Goal: Task Accomplishment & Management: Use online tool/utility

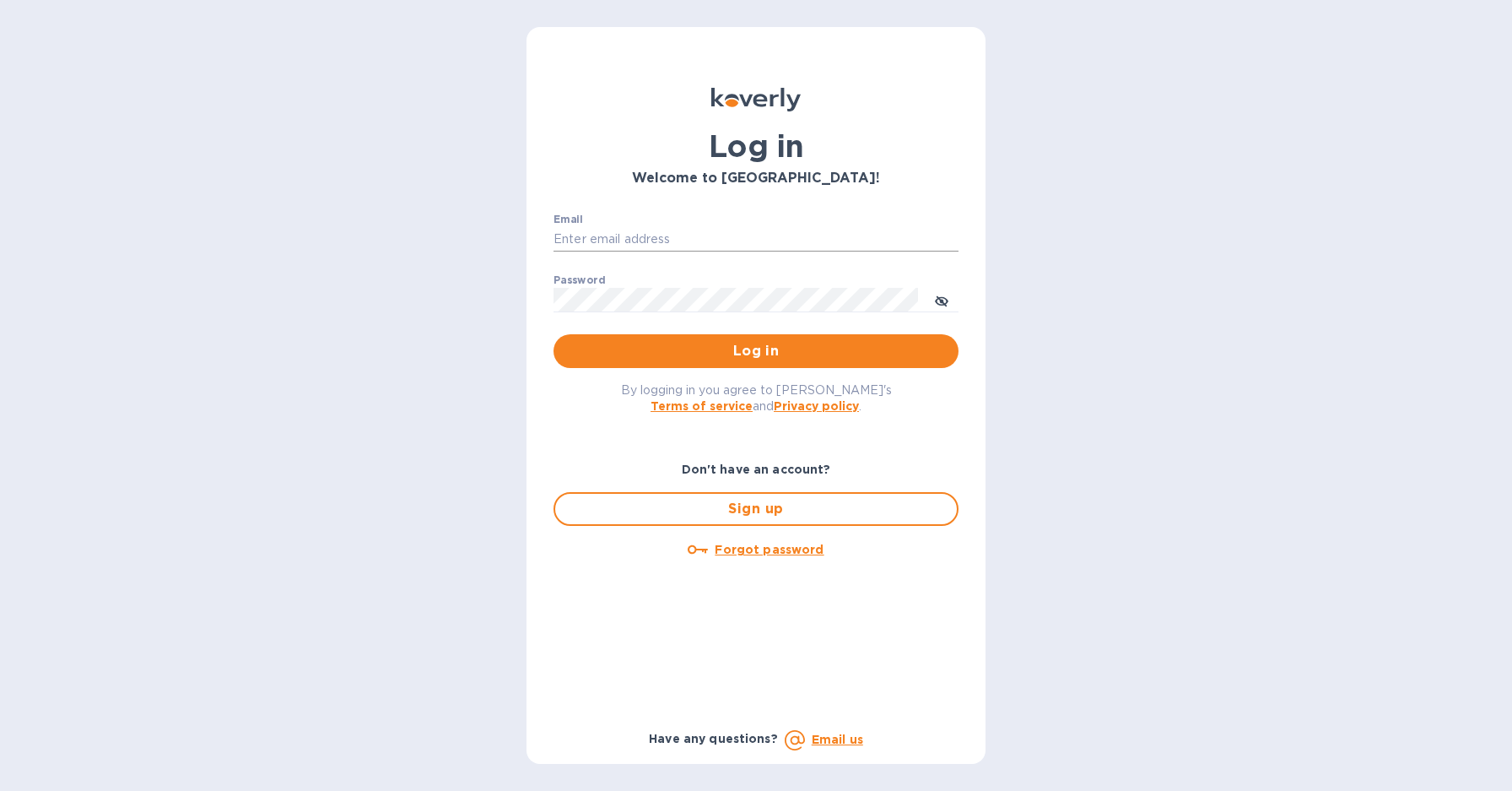
click at [687, 234] on input "Email" at bounding box center [756, 239] width 405 height 26
type input "harmanswineandspirits@gmail.com"
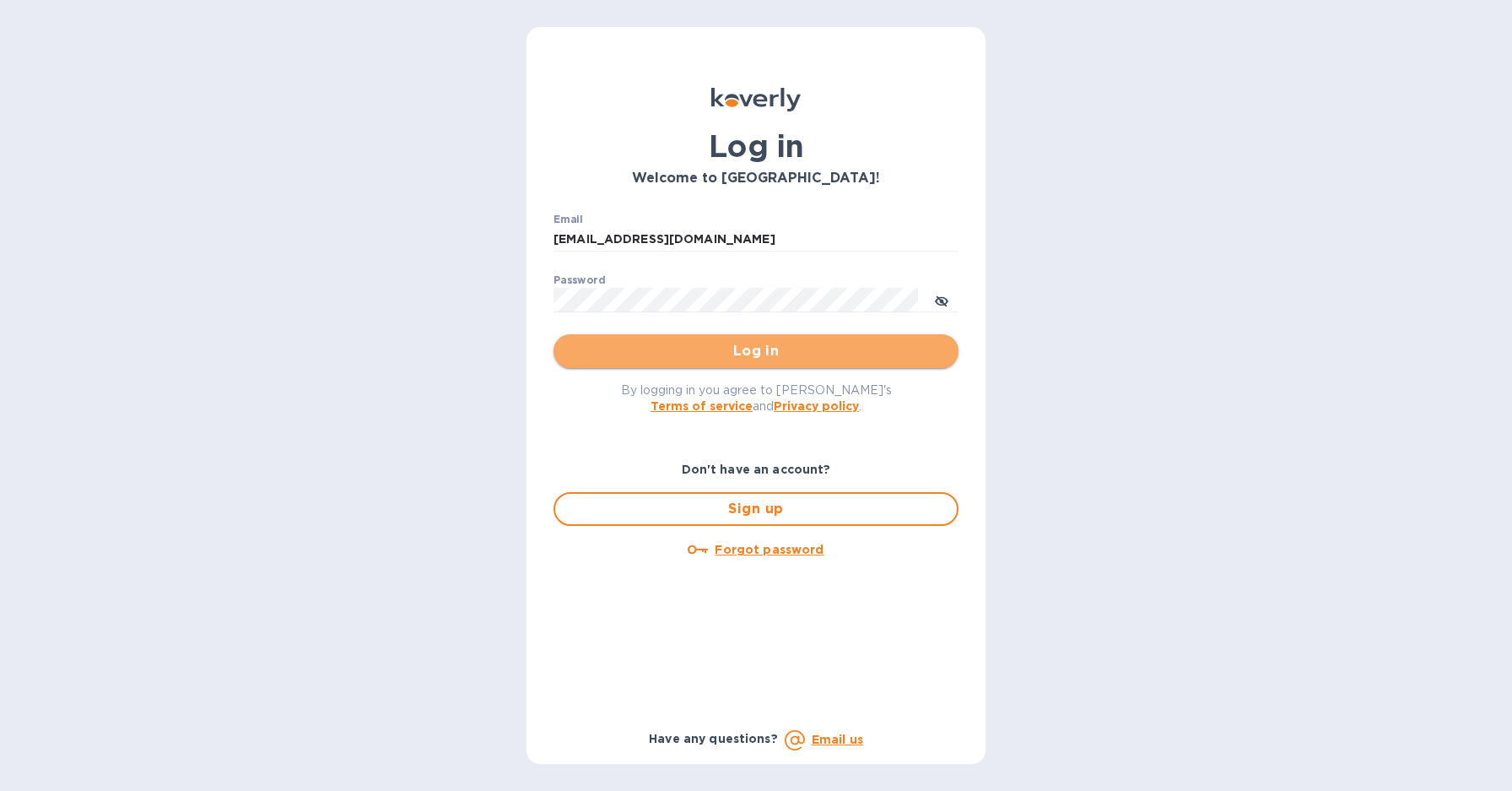
click at [757, 355] on span "Log in" at bounding box center [756, 351] width 378 height 20
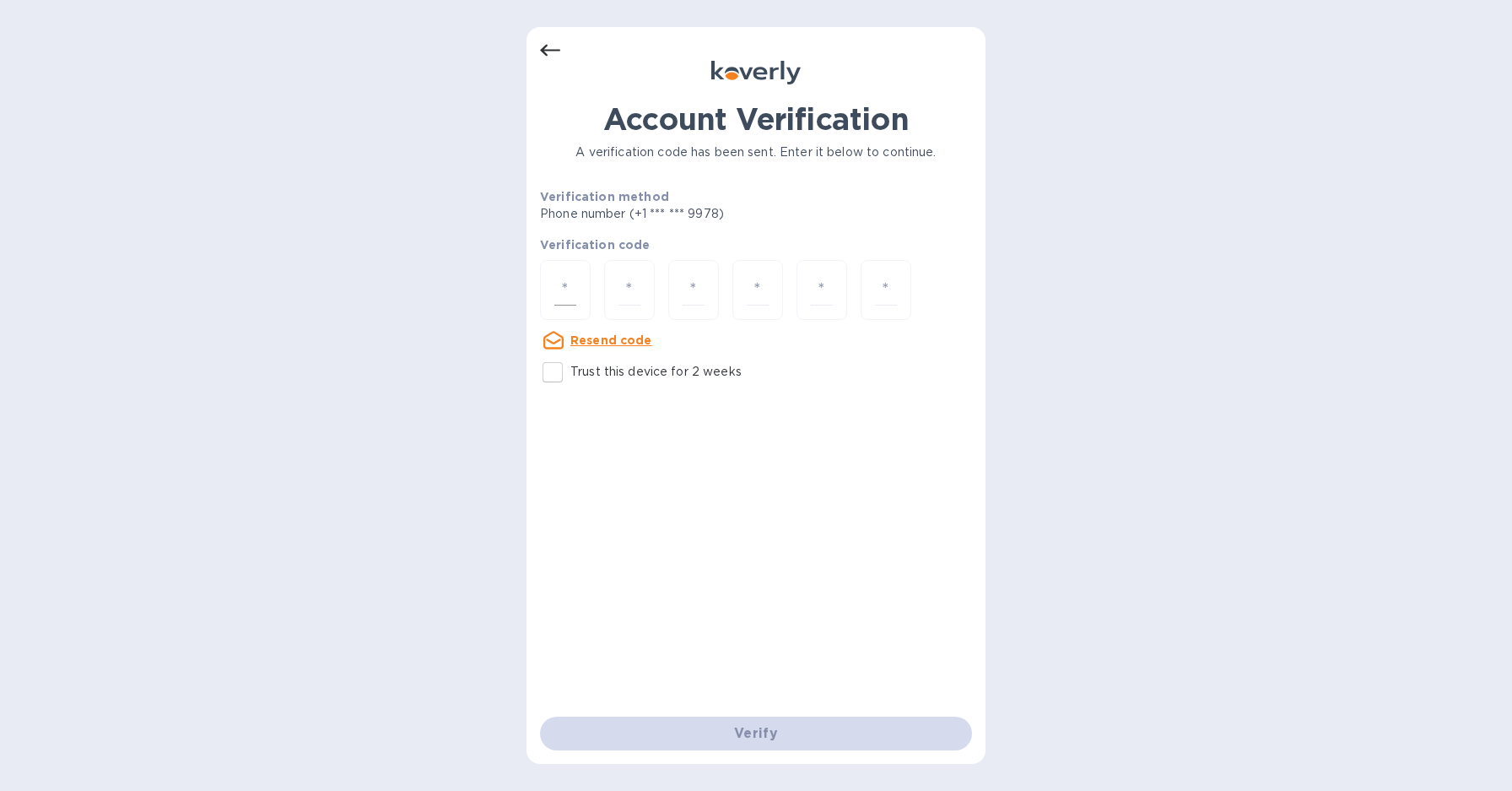
click at [575, 296] on input "number" at bounding box center [565, 289] width 22 height 31
type input "9"
type input "3"
type input "5"
type input "2"
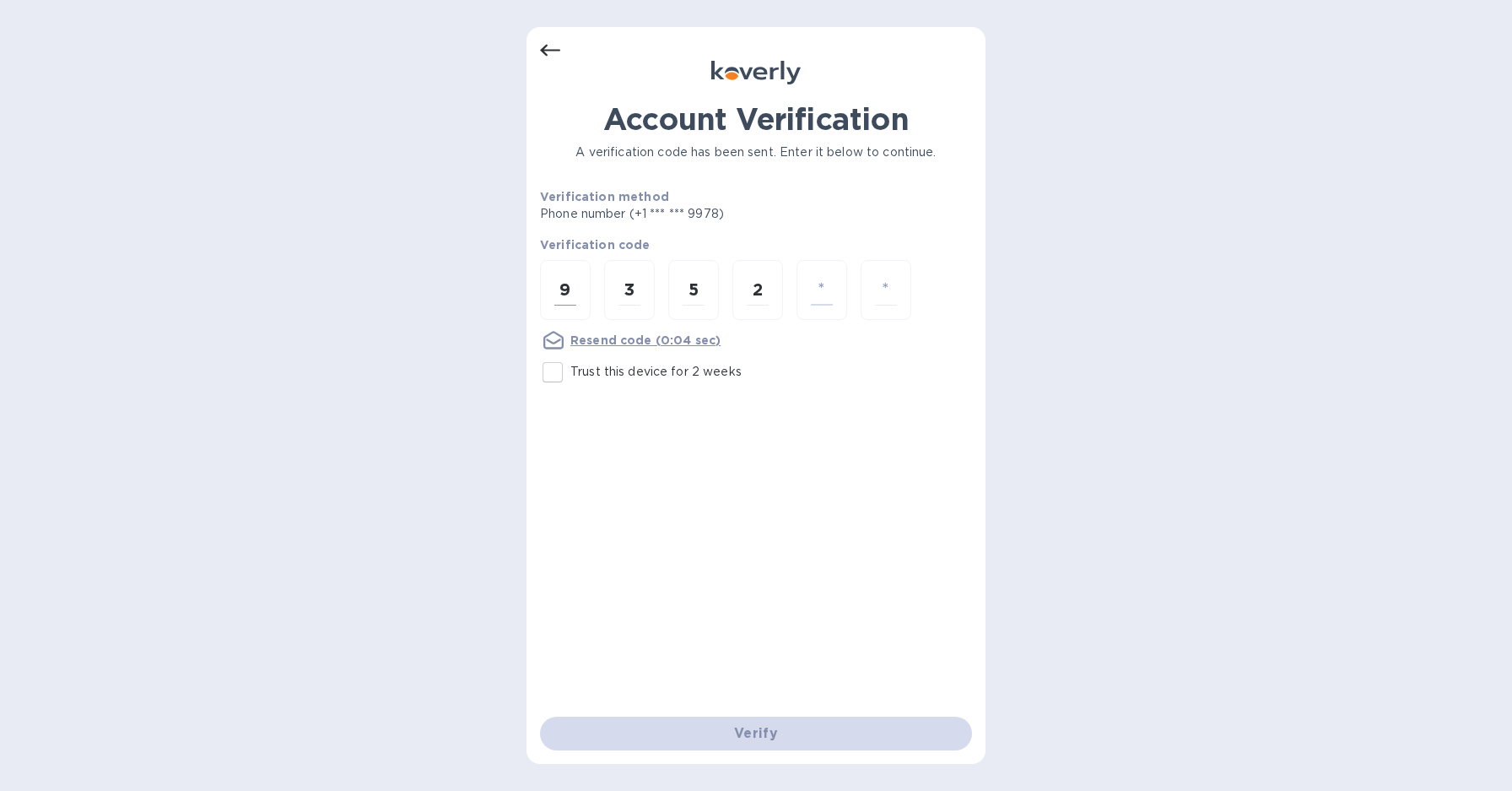
type input "5"
type input "9"
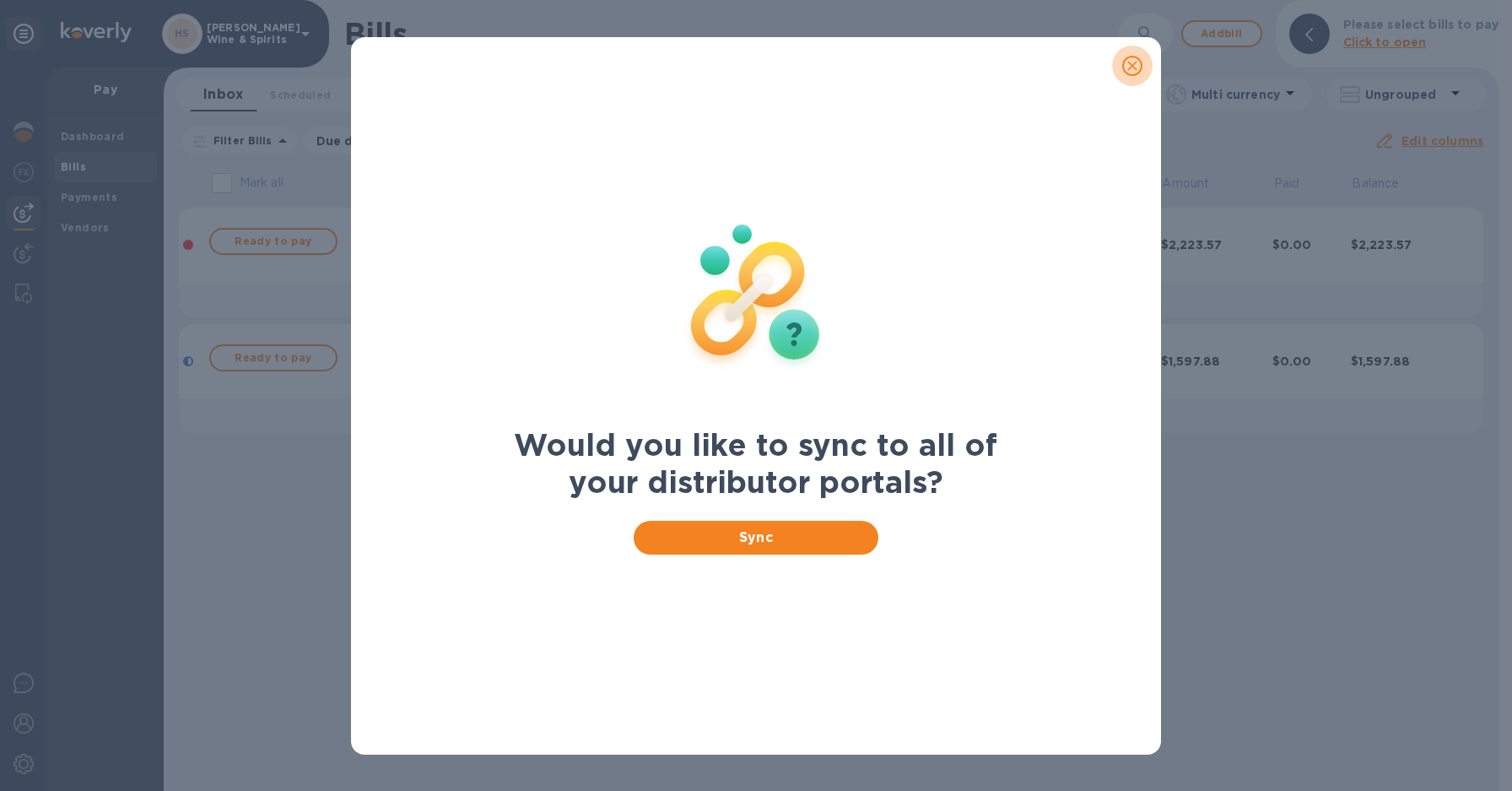
click at [1136, 65] on icon "close" at bounding box center [1133, 66] width 17 height 17
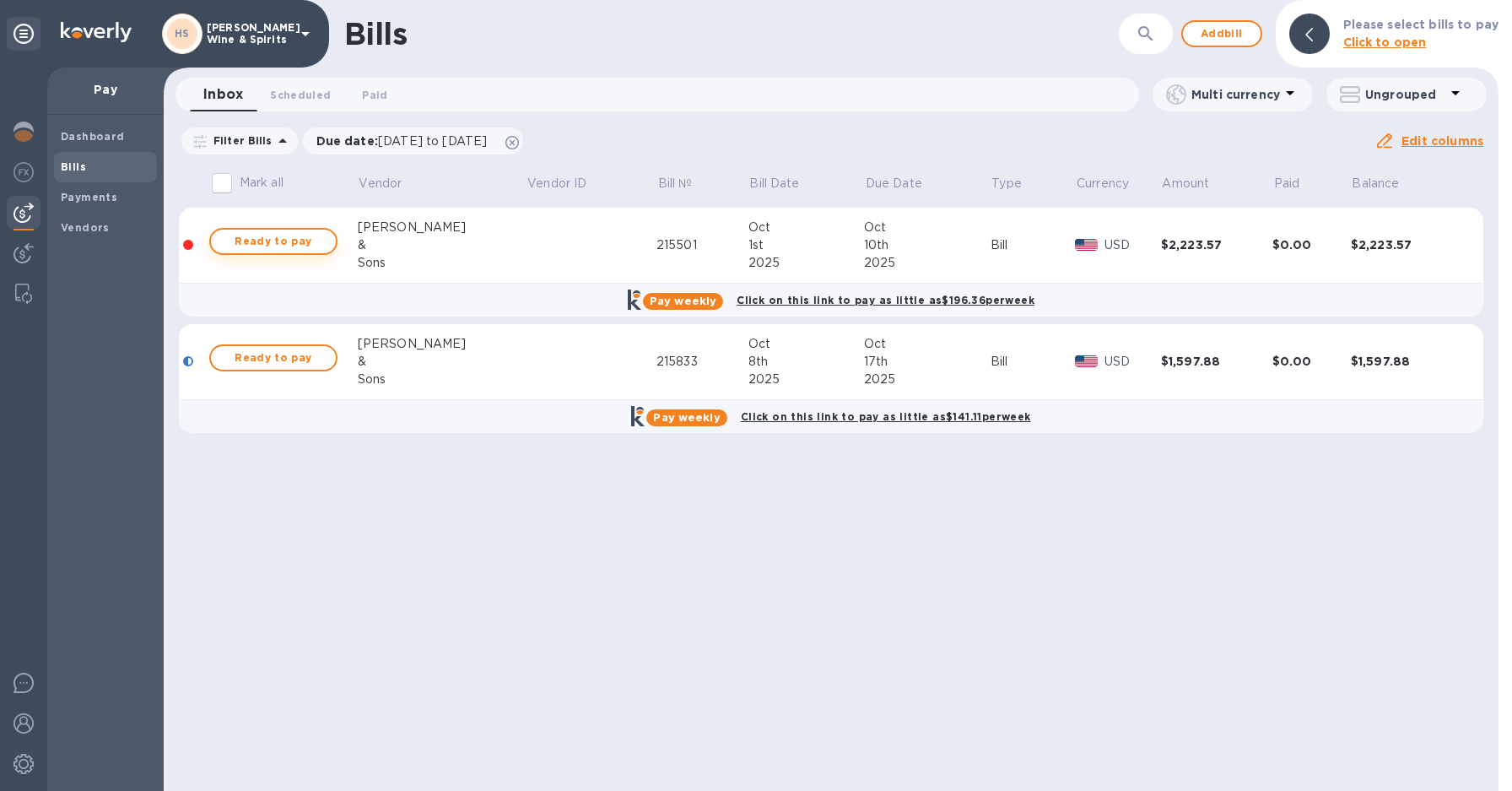
click at [303, 248] on span "Ready to pay" at bounding box center [273, 241] width 98 height 20
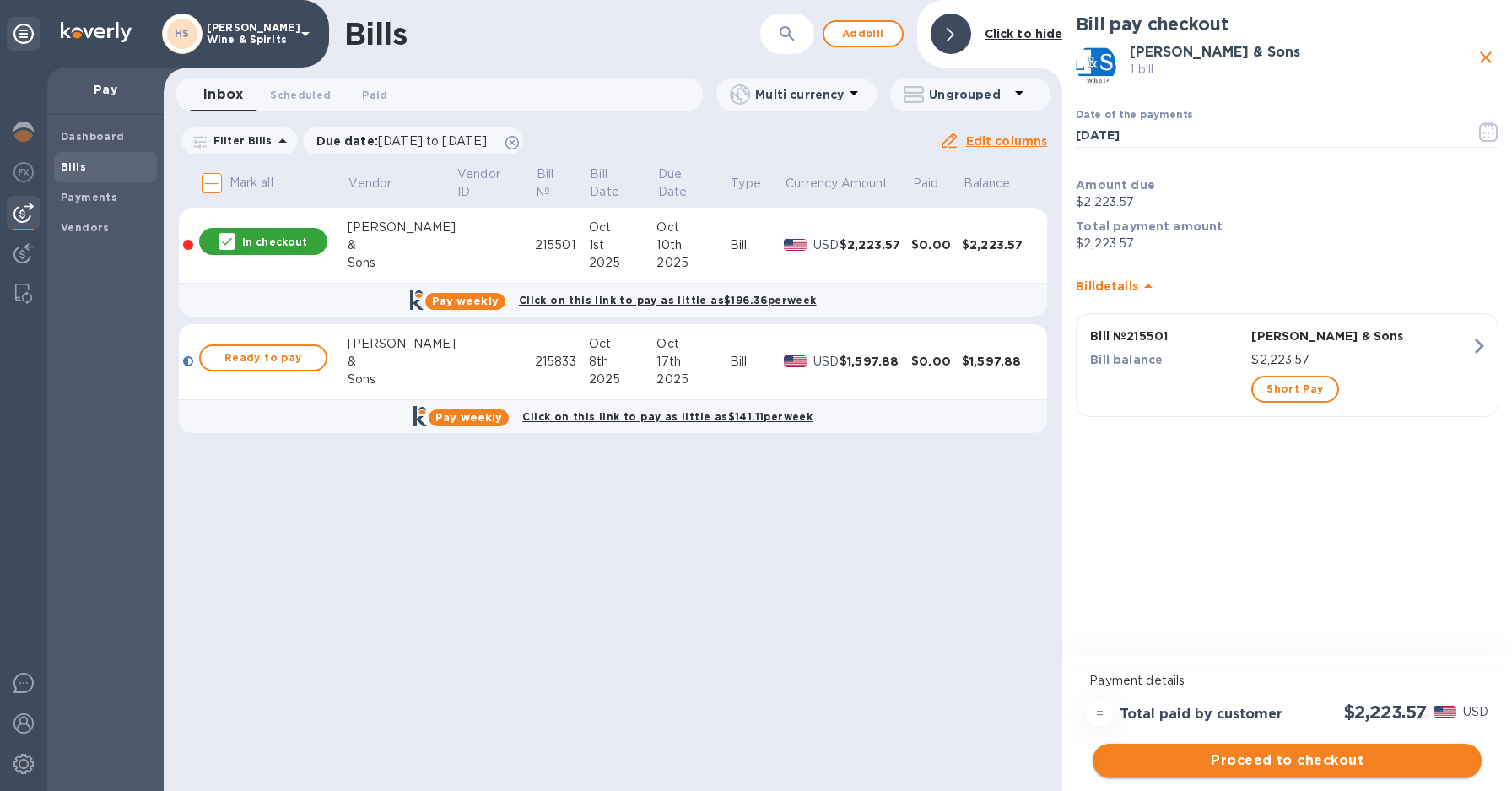
click at [1279, 762] on span "Proceed to checkout" at bounding box center [1287, 760] width 362 height 20
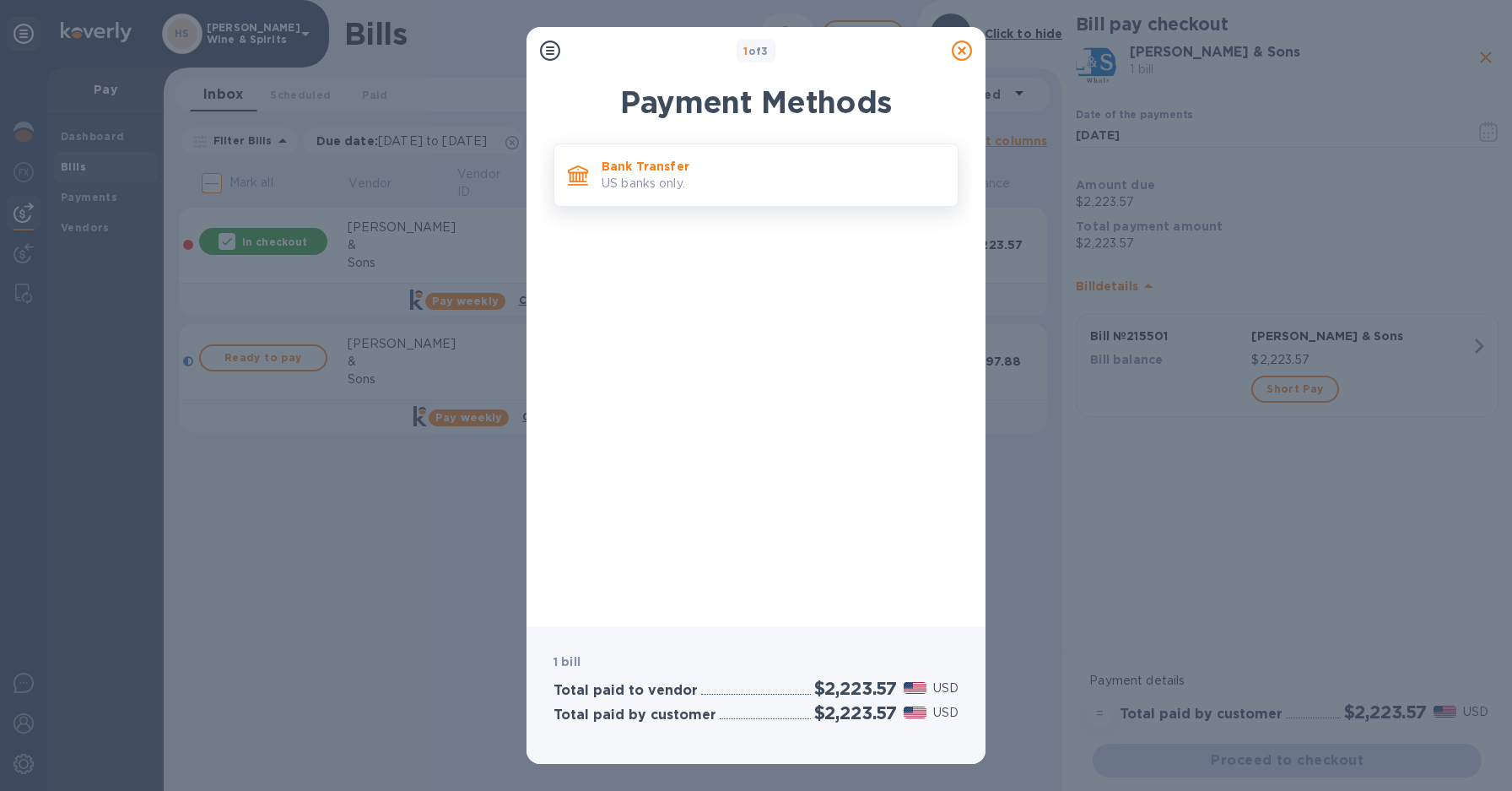
click at [669, 155] on div "Bank Transfer US banks only." at bounding box center [774, 175] width 356 height 48
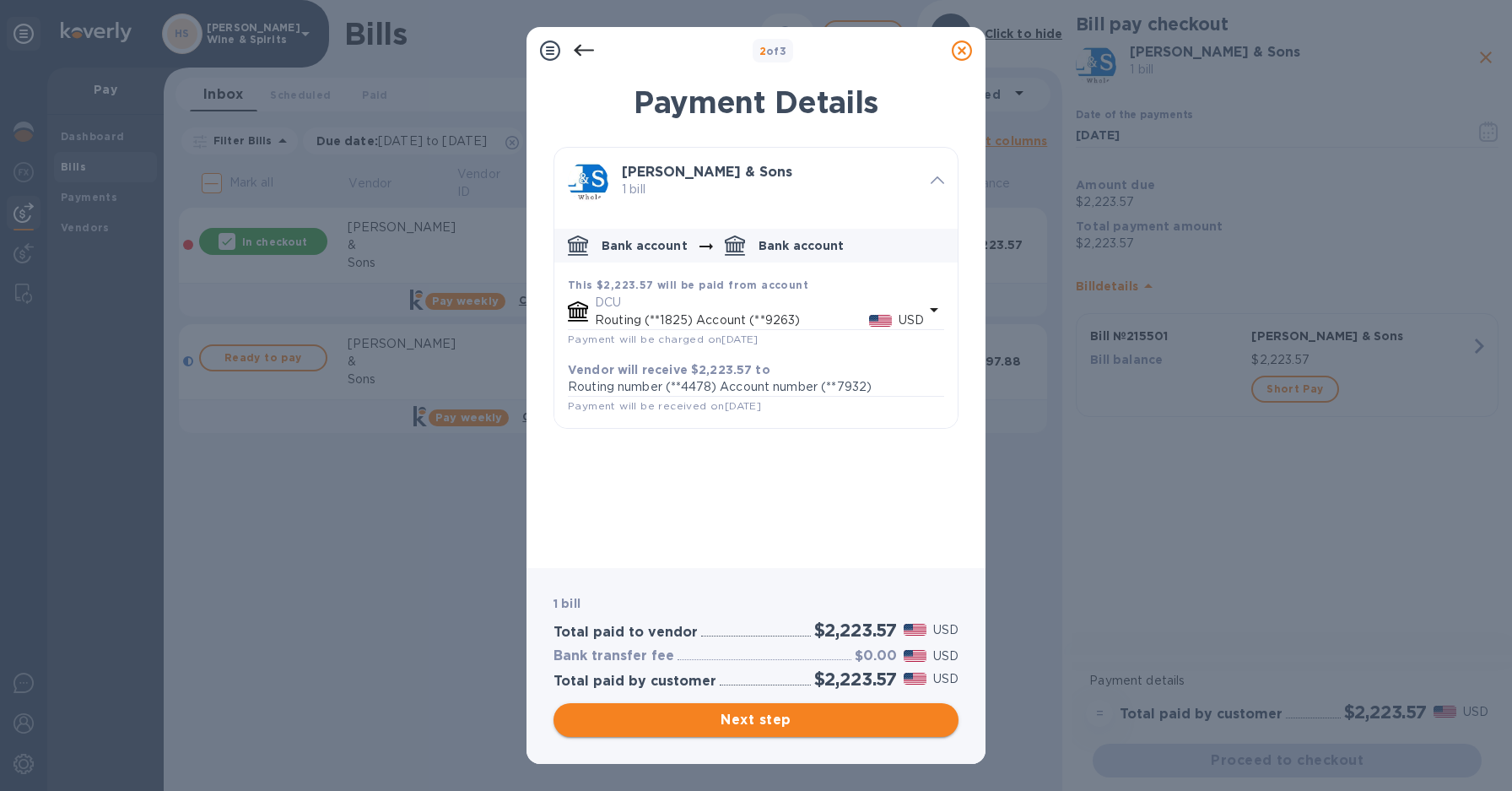
click at [751, 725] on span "Next step" at bounding box center [756, 720] width 378 height 20
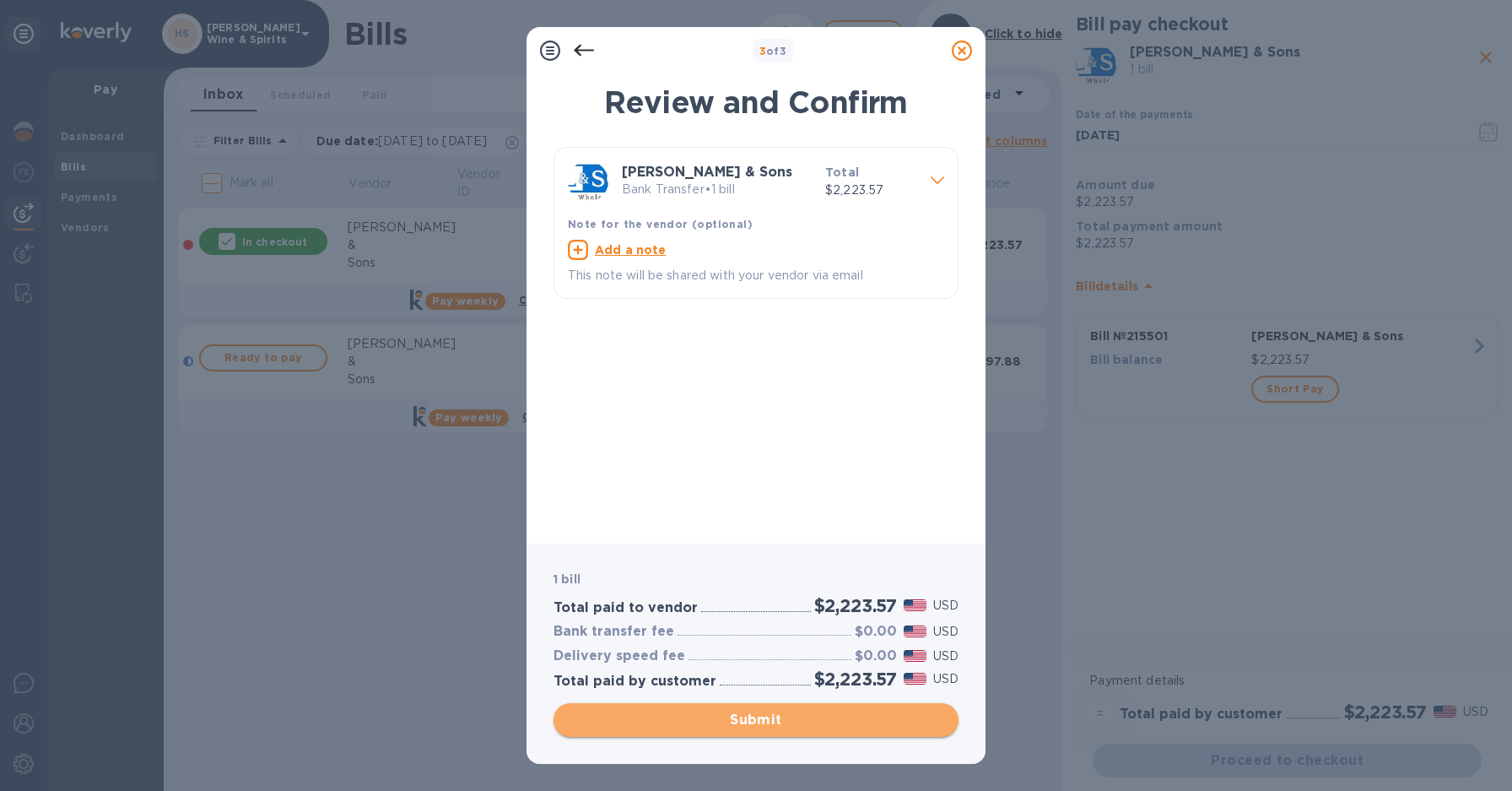
click at [751, 725] on span "Submit" at bounding box center [756, 720] width 378 height 20
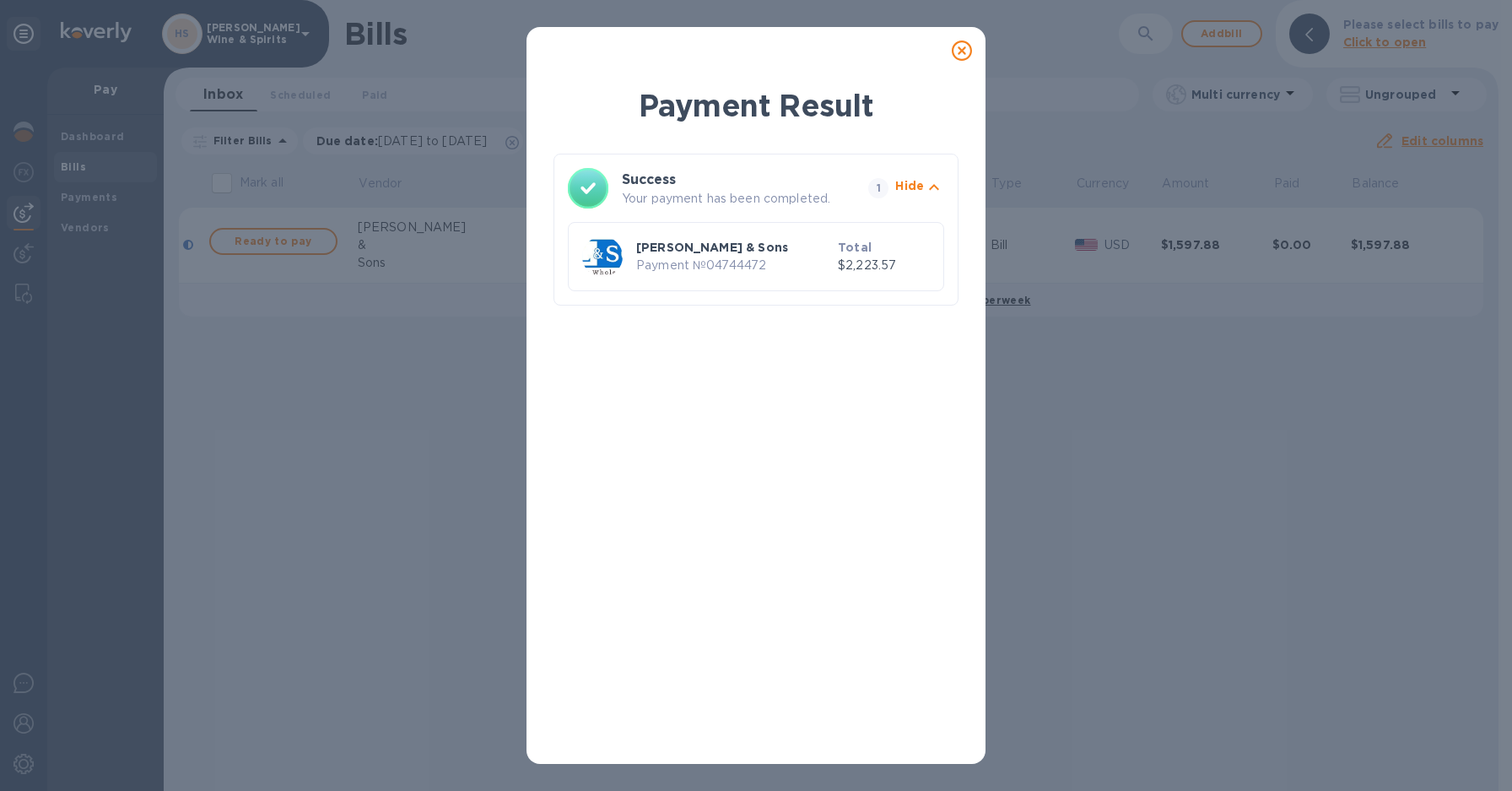
click at [958, 56] on icon at bounding box center [961, 50] width 20 height 20
